Goal: Task Accomplishment & Management: Manage account settings

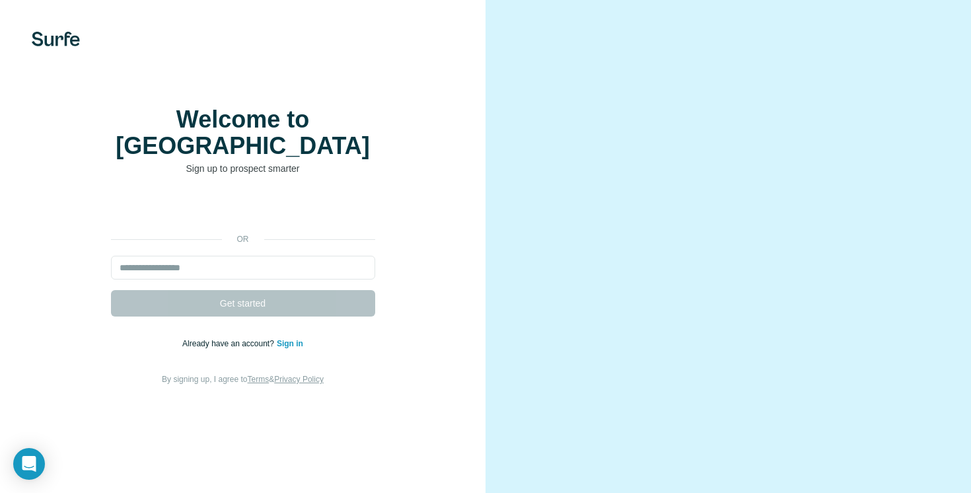
click at [285, 340] on link "Sign in" at bounding box center [290, 343] width 26 height 9
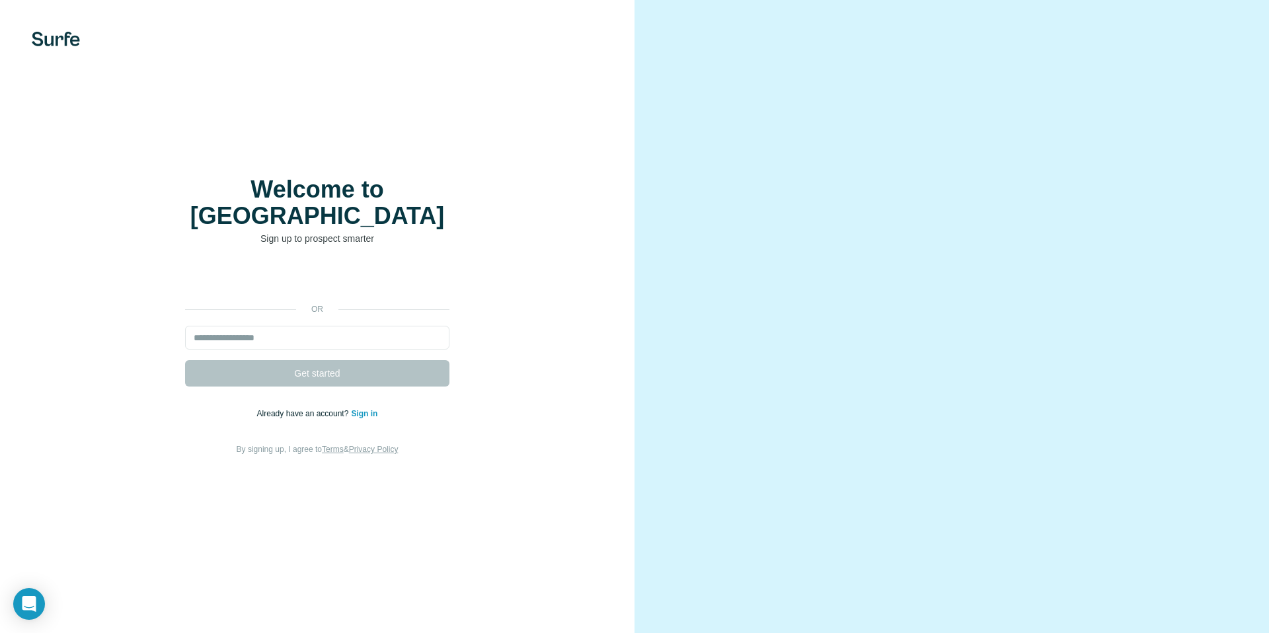
click at [365, 408] on p "Already have an account? Sign in" at bounding box center [317, 414] width 121 height 12
click at [364, 409] on link "Sign in" at bounding box center [364, 413] width 26 height 9
